Goal: Information Seeking & Learning: Understand process/instructions

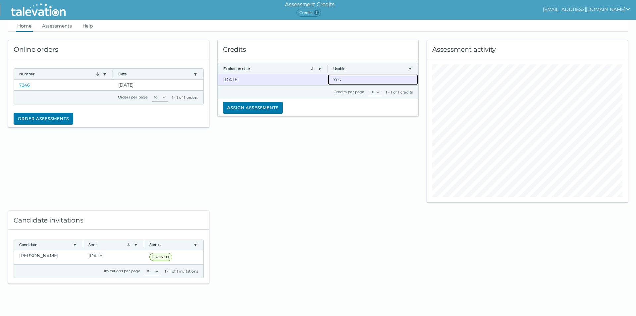
click at [353, 79] on clr-dg-cell "Yes" at bounding box center [373, 79] width 90 height 11
click at [60, 27] on link "Assessments" at bounding box center [57, 26] width 32 height 12
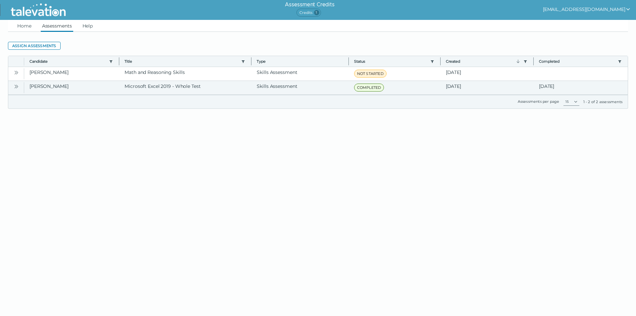
click at [18, 85] on icon "Open" at bounding box center [16, 86] width 5 height 5
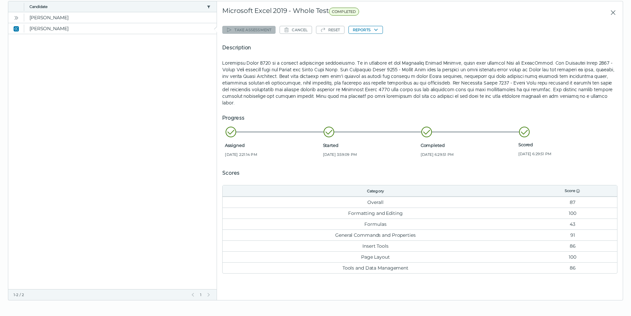
scroll to position [54, 0]
click at [365, 28] on button "Reports" at bounding box center [366, 30] width 34 height 8
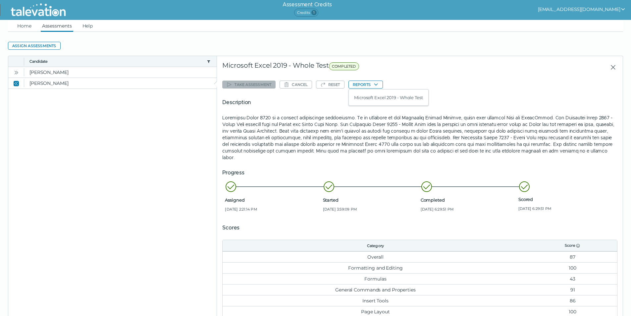
scroll to position [55, 0]
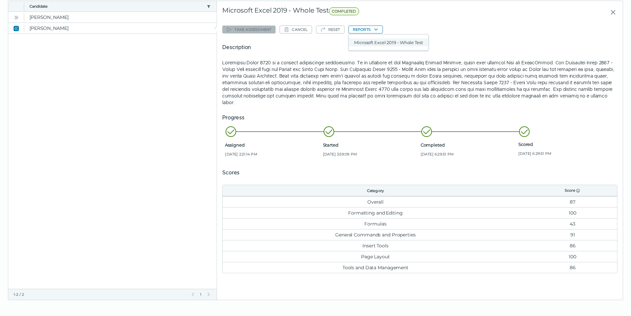
click at [376, 39] on button "Microsoft Excel 2019 - Whole Test" at bounding box center [389, 42] width 80 height 8
click at [375, 27] on icon "button" at bounding box center [375, 29] width 5 height 5
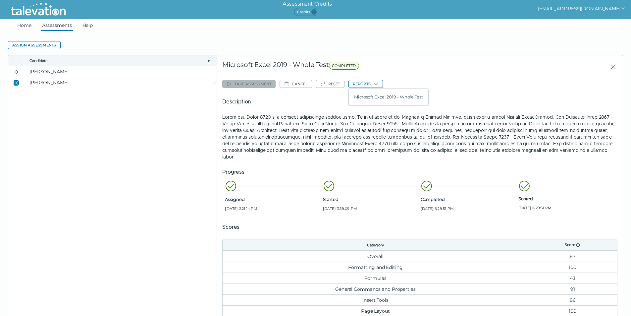
scroll to position [0, 0]
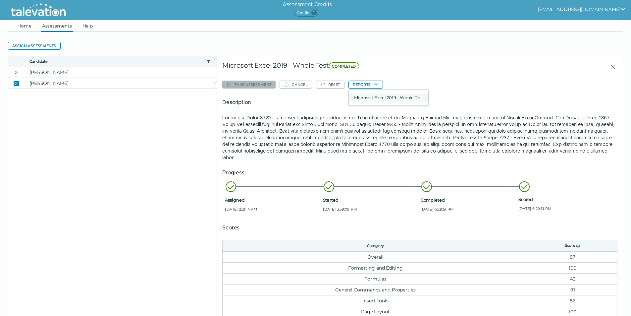
click at [377, 97] on button "Microsoft Excel 2019 - Whole Test" at bounding box center [389, 97] width 80 height 8
click at [377, 97] on div "Take assessment Cancel Reset Reports Description Progress Assigned [DATE] 2:21:…" at bounding box center [419, 203] width 395 height 249
click at [487, 113] on div "Description" at bounding box center [419, 129] width 395 height 62
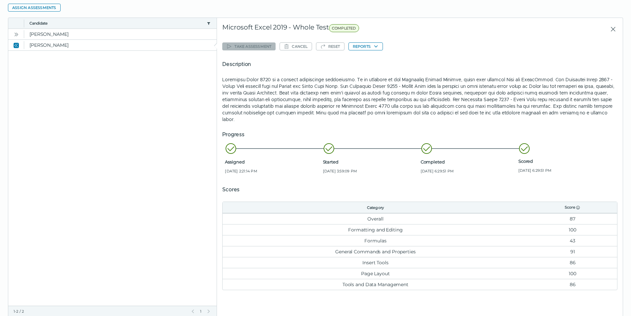
scroll to position [55, 0]
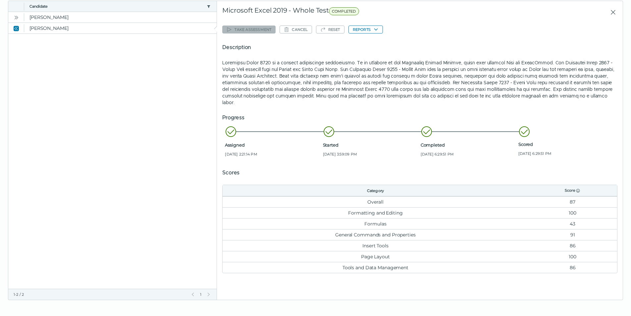
click at [571, 225] on td "43" at bounding box center [572, 223] width 89 height 11
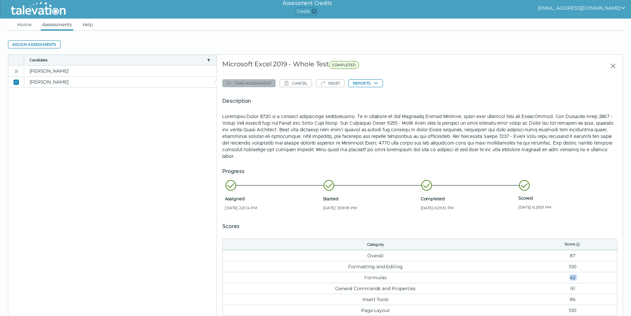
scroll to position [0, 0]
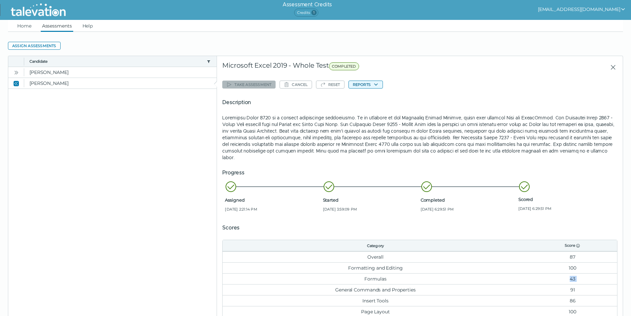
click at [368, 86] on button "Reports" at bounding box center [366, 85] width 34 height 8
click at [368, 97] on button "Microsoft Excel 2019 - Whole Test" at bounding box center [389, 97] width 80 height 8
click at [368, 97] on div "Take assessment Cancel Reset Reports Description Progress Assigned [DATE] 2:21:…" at bounding box center [419, 203] width 395 height 249
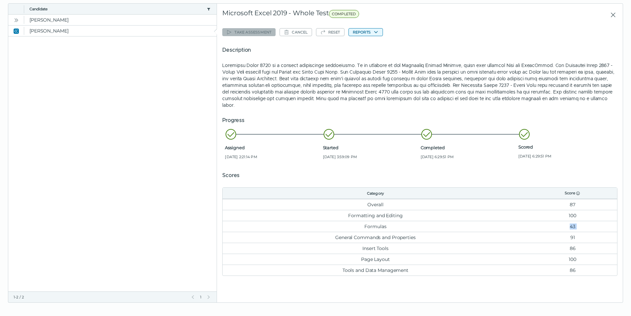
scroll to position [55, 0]
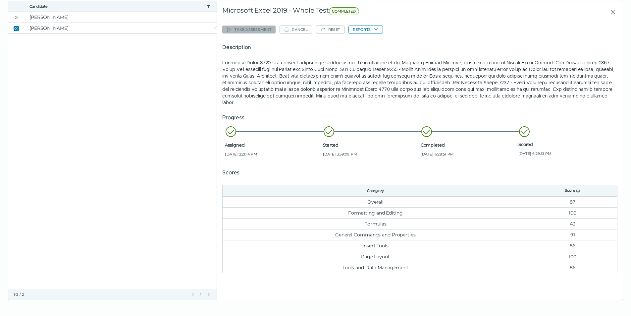
click at [208, 291] on clr-dg-footer "1-2 / 2 Previous Page 1 Next Page" at bounding box center [112, 294] width 209 height 11
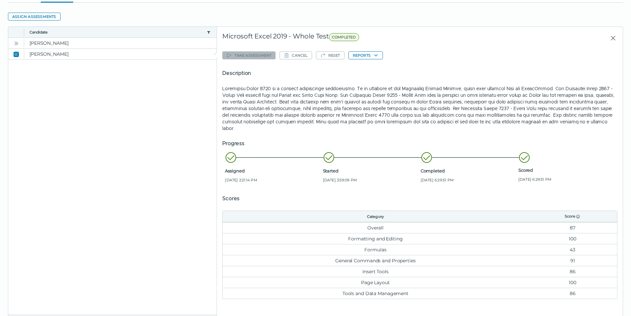
scroll to position [0, 0]
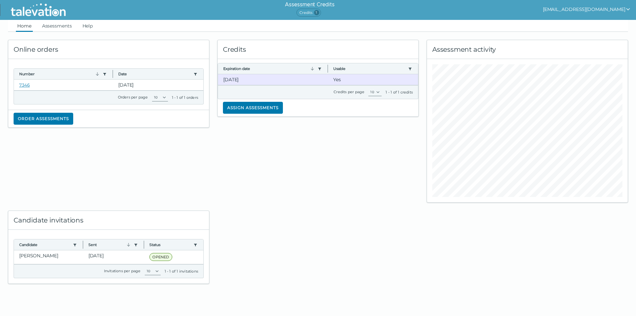
click at [282, 164] on div "Credits Expiration date Use left or right key to resize the column Usable Use l…" at bounding box center [317, 117] width 209 height 171
click at [50, 26] on link "Assessments" at bounding box center [57, 26] width 32 height 12
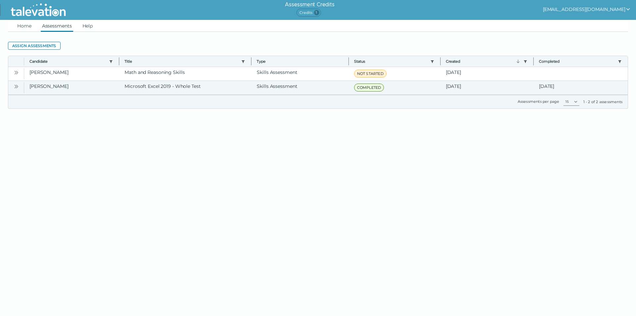
click at [18, 89] on icon "Open" at bounding box center [16, 86] width 5 height 5
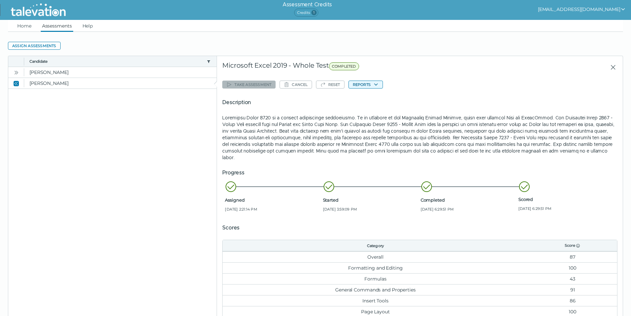
click at [376, 82] on icon "button" at bounding box center [375, 84] width 5 height 5
click at [378, 96] on button "Microsoft Excel 2019 - Whole Test" at bounding box center [389, 97] width 80 height 8
click at [624, 10] on icon "show user actions" at bounding box center [623, 9] width 5 height 5
click at [89, 24] on link "Help" at bounding box center [87, 26] width 13 height 12
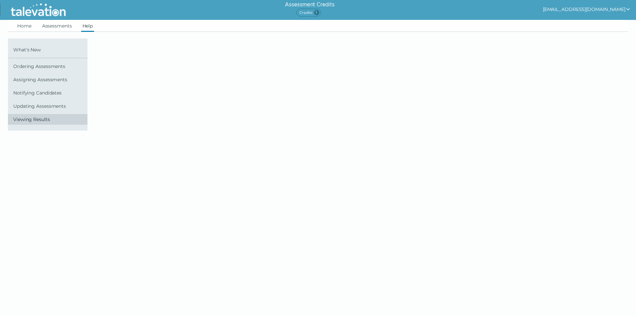
click at [35, 118] on span "Viewing Results" at bounding box center [49, 119] width 72 height 5
click at [62, 25] on link "Assessments" at bounding box center [57, 26] width 32 height 12
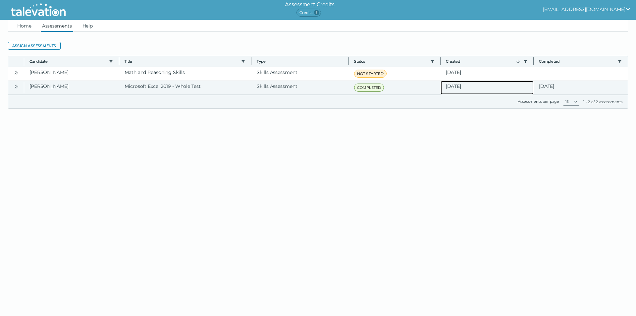
click at [490, 88] on clr-dg-cell "[DATE]" at bounding box center [487, 88] width 93 height 14
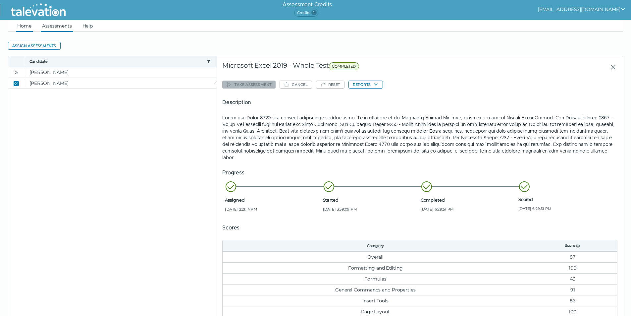
click at [30, 26] on link "Home" at bounding box center [24, 26] width 17 height 12
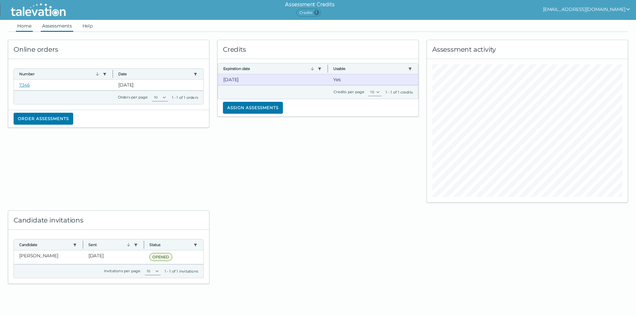
click at [57, 25] on link "Assessments" at bounding box center [57, 26] width 32 height 12
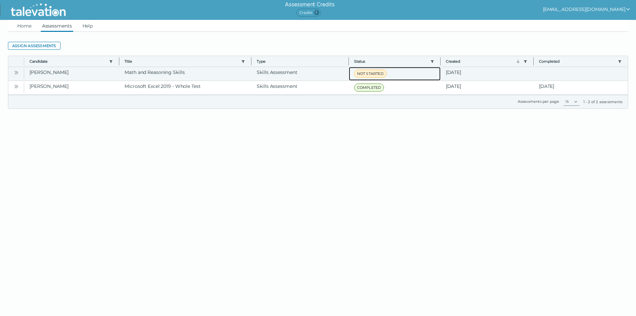
click at [356, 78] on clr-dg-cell "NOT STARTED" at bounding box center [395, 74] width 92 height 14
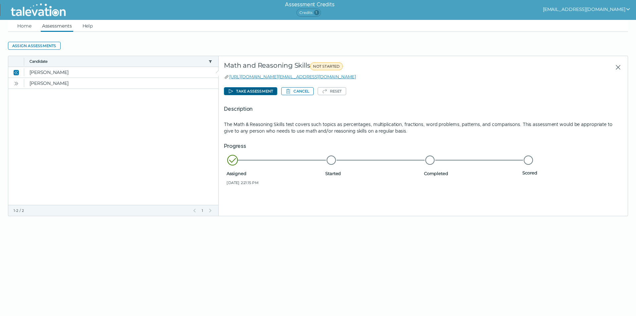
click at [245, 93] on button "Take assessment" at bounding box center [250, 91] width 53 height 8
